Goal: Obtain resource: Download file/media

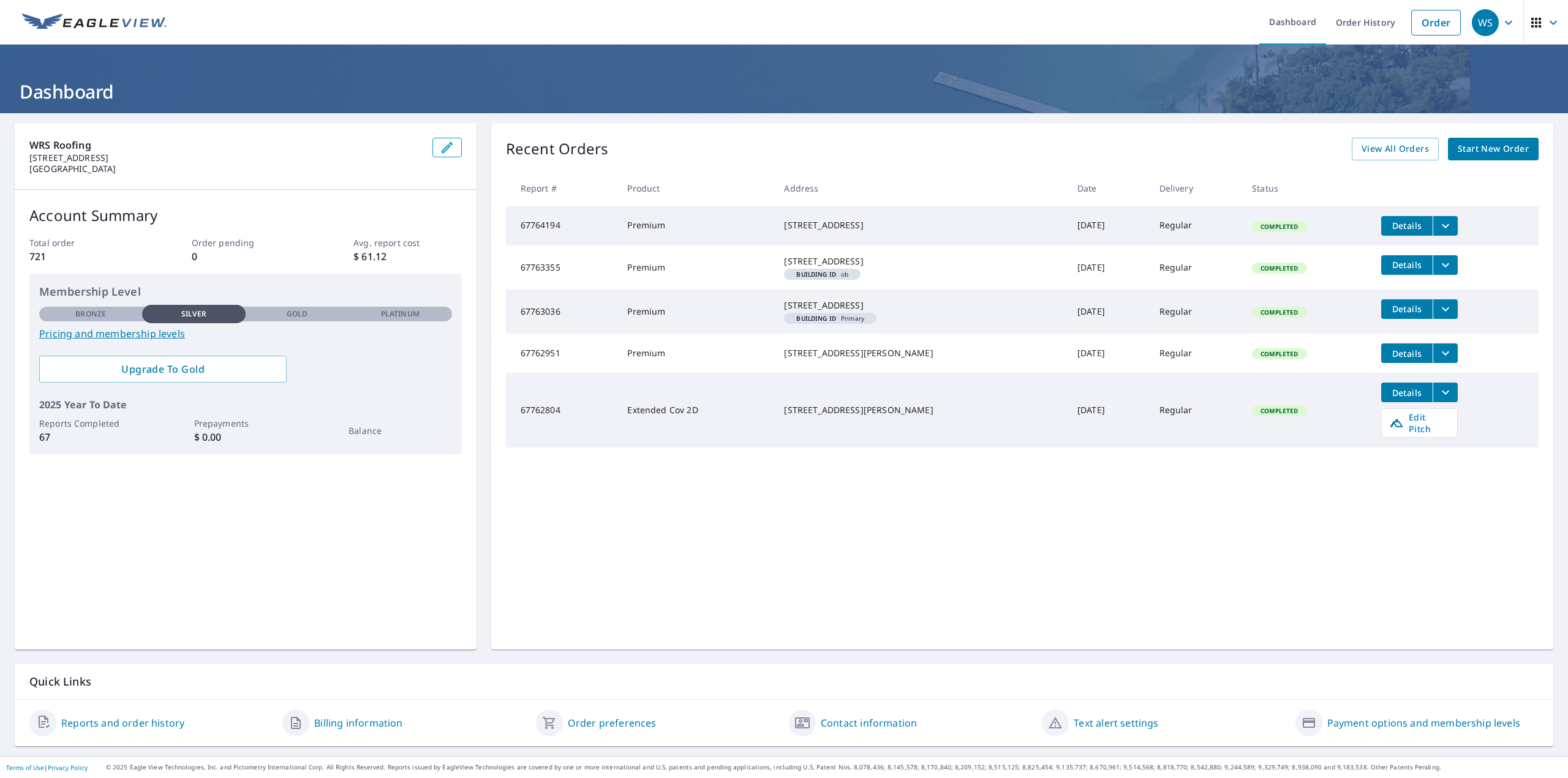
click at [1438, 224] on icon "filesDropdownBtn-67764194" at bounding box center [1445, 226] width 15 height 15
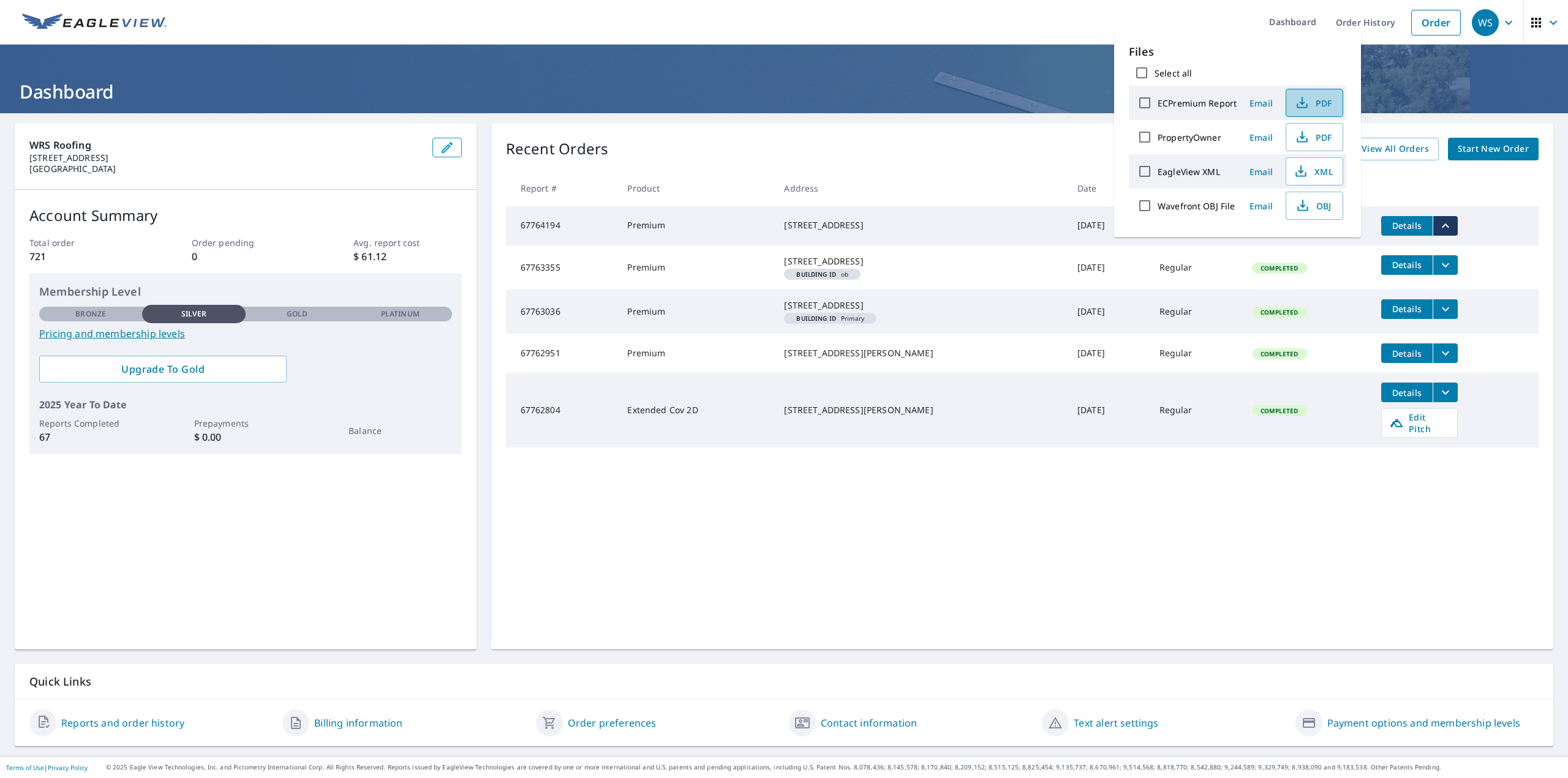
click at [1314, 100] on span "PDF" at bounding box center [1313, 103] width 39 height 15
click at [1054, 154] on div "Recent Orders View All Orders Start New Order" at bounding box center [1022, 149] width 1033 height 23
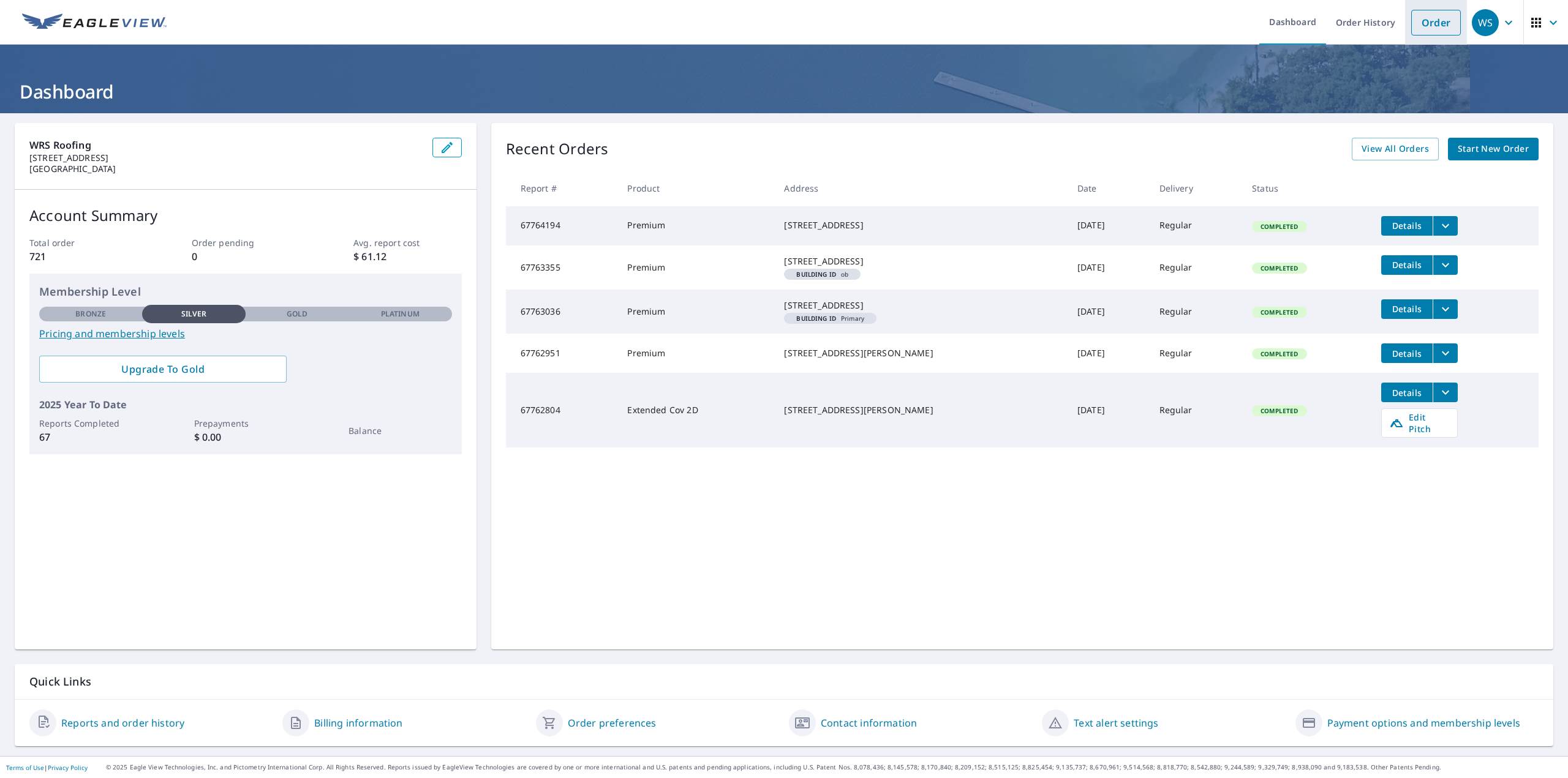
click at [1416, 28] on link "Order" at bounding box center [1436, 23] width 50 height 26
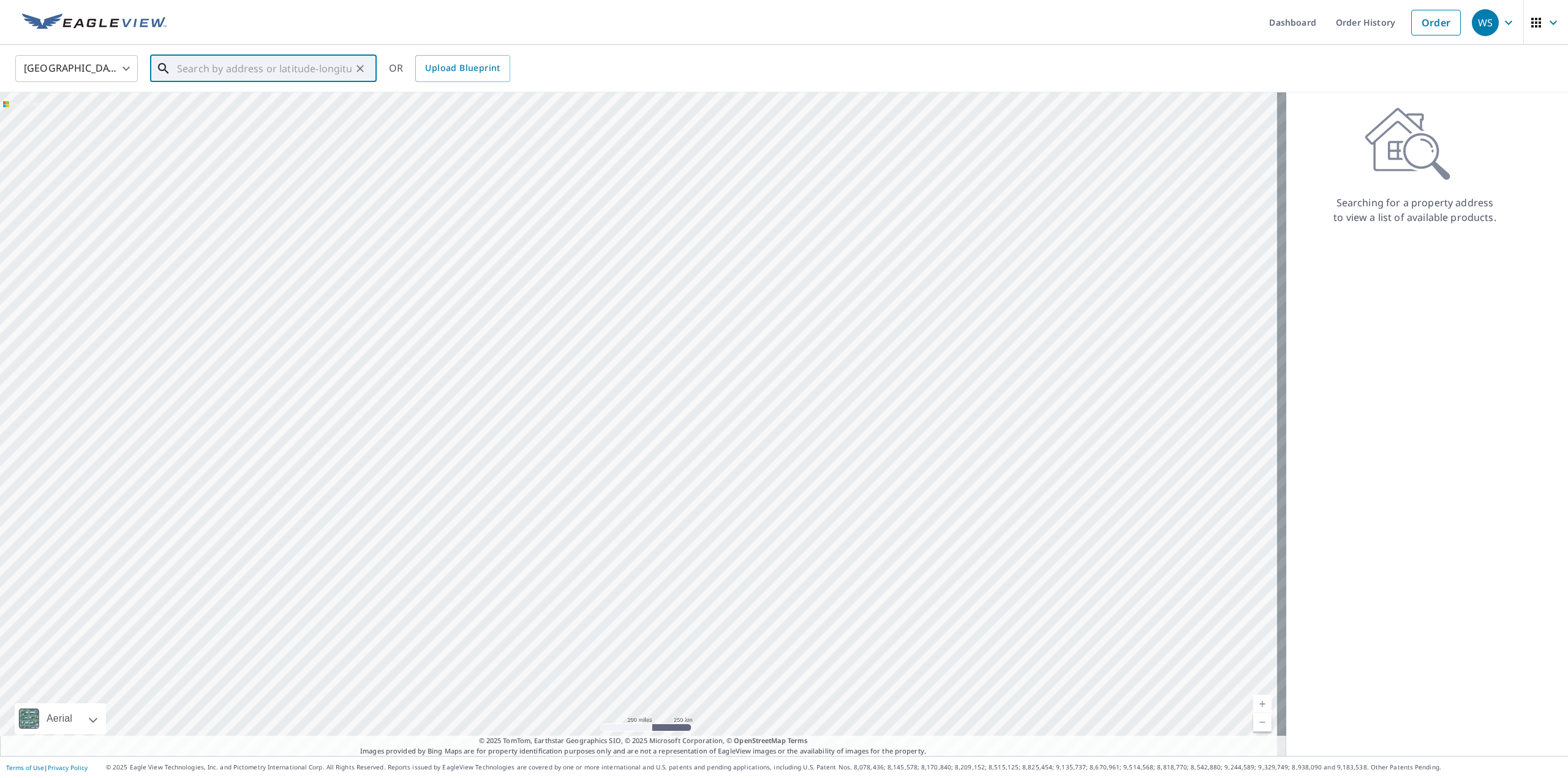
click at [239, 63] on input "text" at bounding box center [264, 69] width 174 height 34
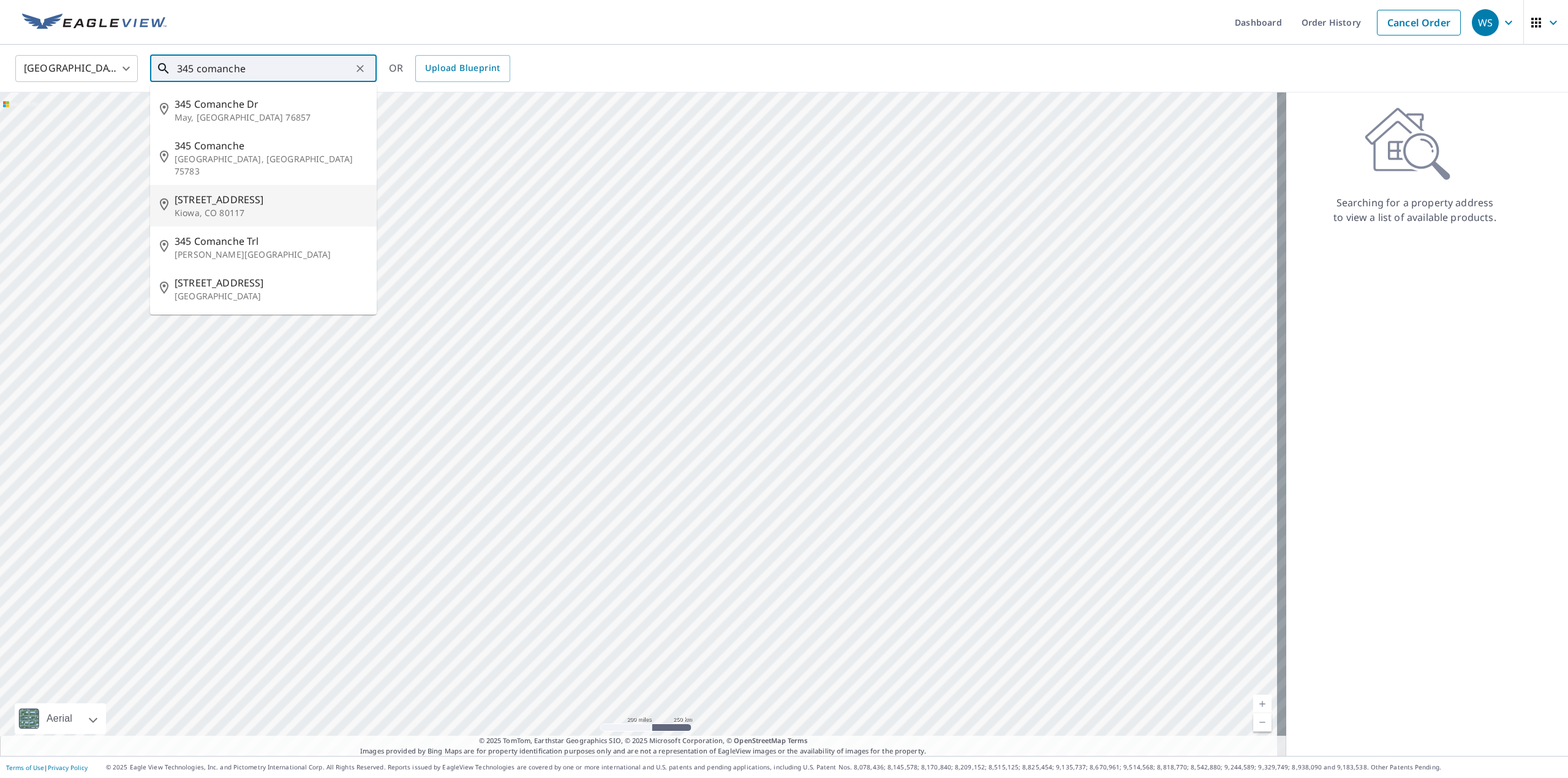
click at [193, 192] on span "[STREET_ADDRESS]" at bounding box center [270, 199] width 192 height 15
type input "[STREET_ADDRESS]"
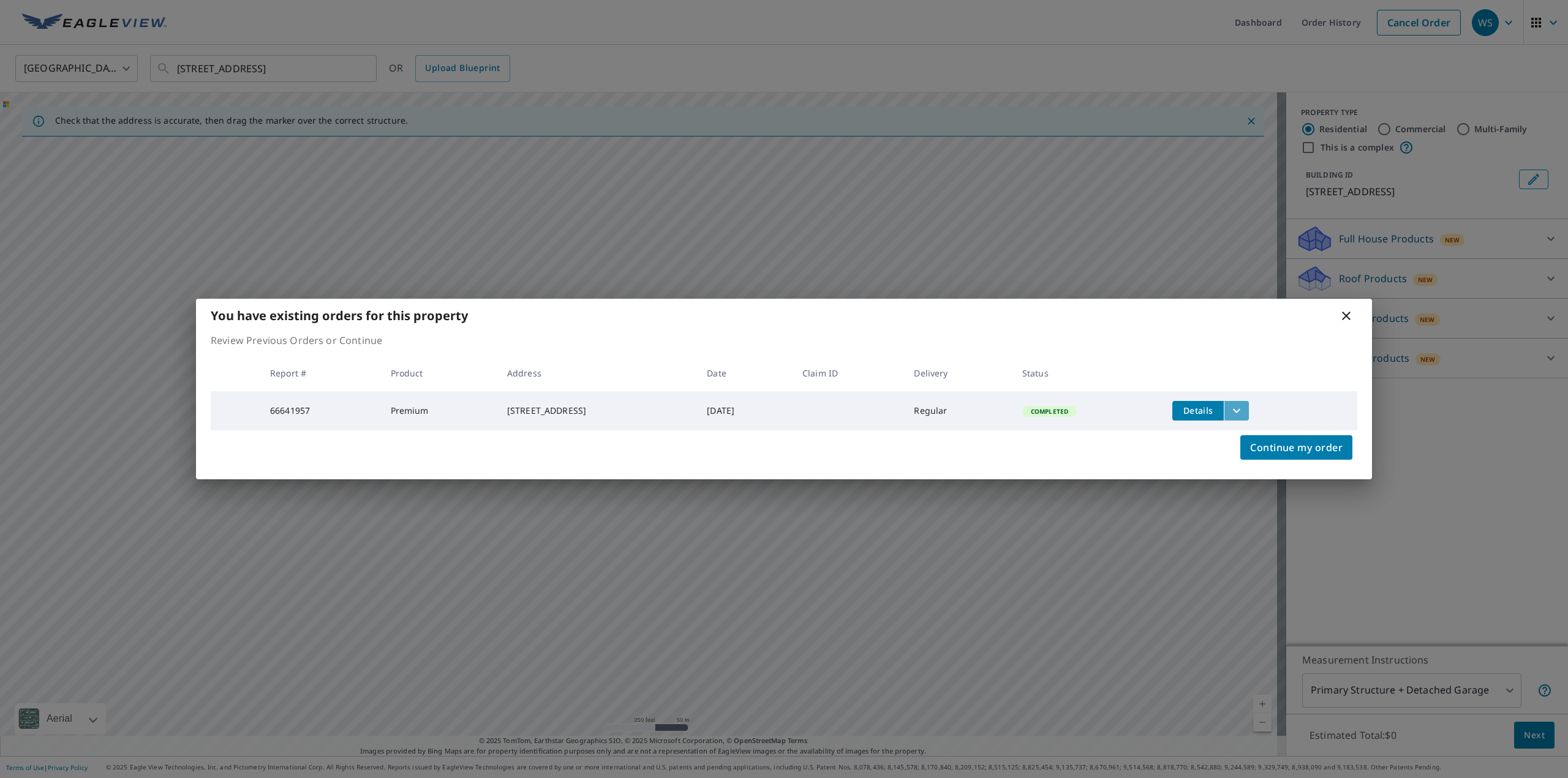
click at [1243, 404] on icon "filesDropdownBtn-66641957" at bounding box center [1237, 411] width 15 height 15
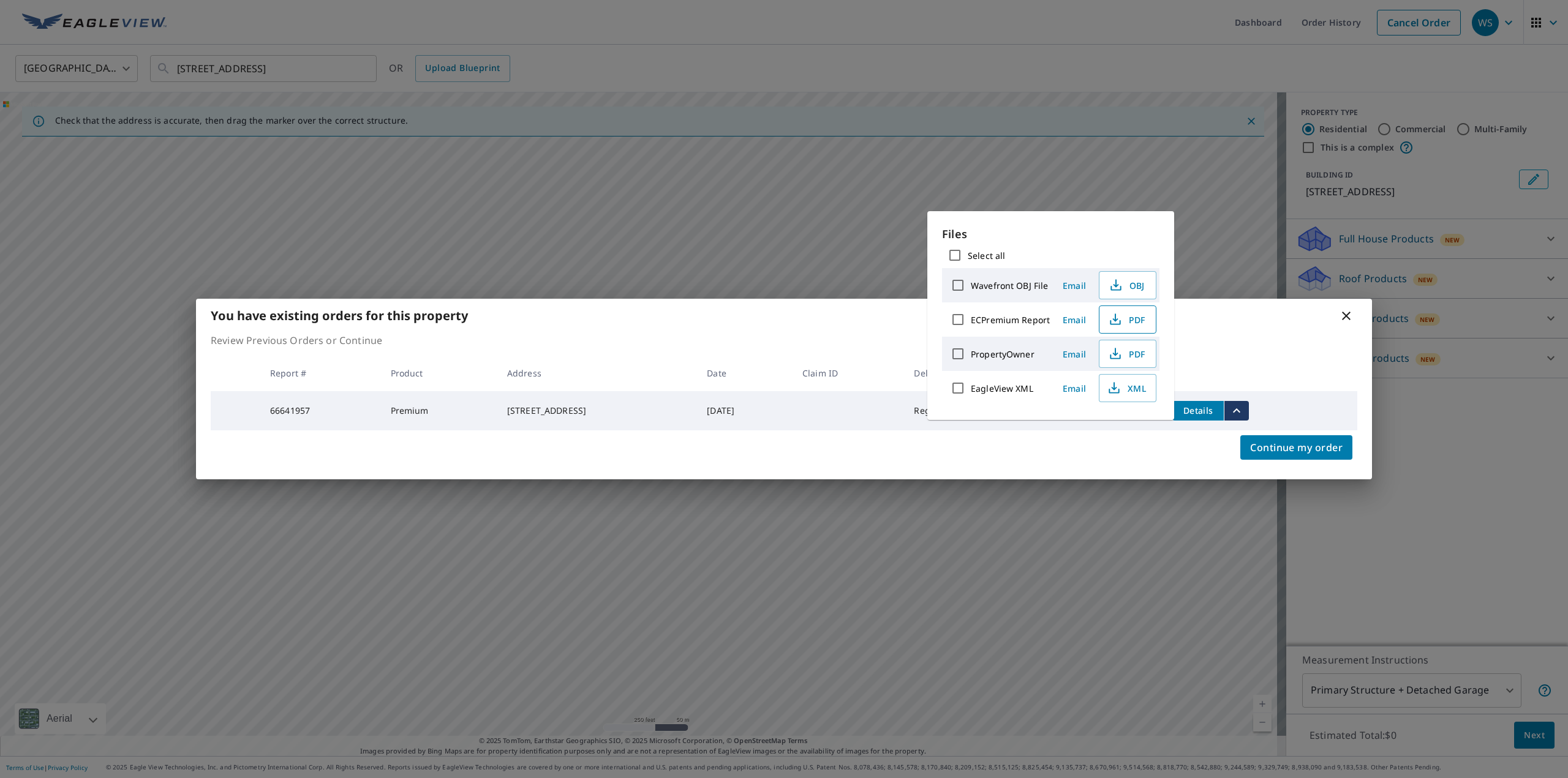
click at [1123, 320] on span "PDF" at bounding box center [1126, 319] width 39 height 15
click at [1380, 522] on div "You have existing orders for this property Review Previous Orders or Continue R…" at bounding box center [784, 389] width 1568 height 778
